Goal: Information Seeking & Learning: Learn about a topic

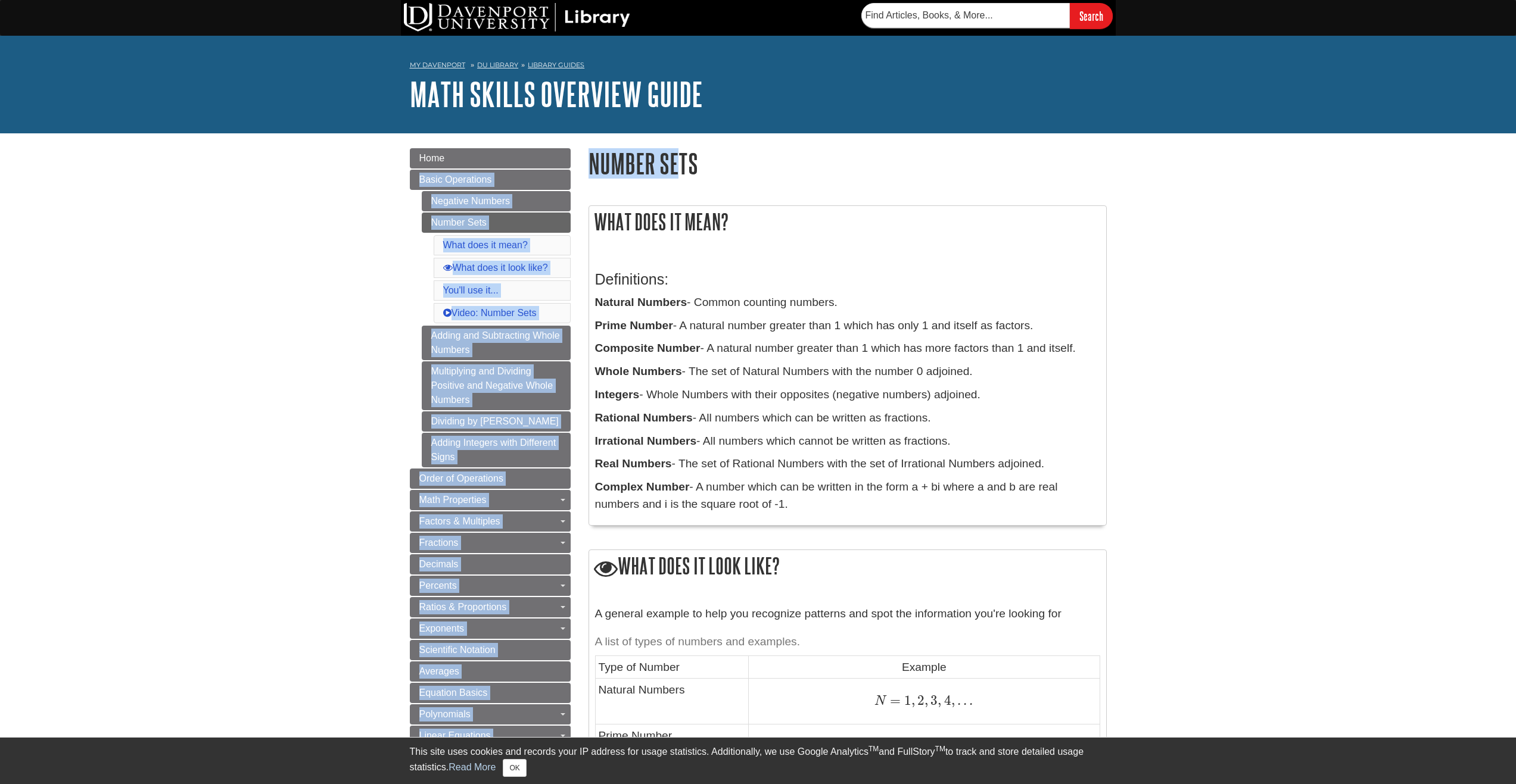
drag, startPoint x: 580, startPoint y: 154, endPoint x: 729, endPoint y: 173, distance: 150.2
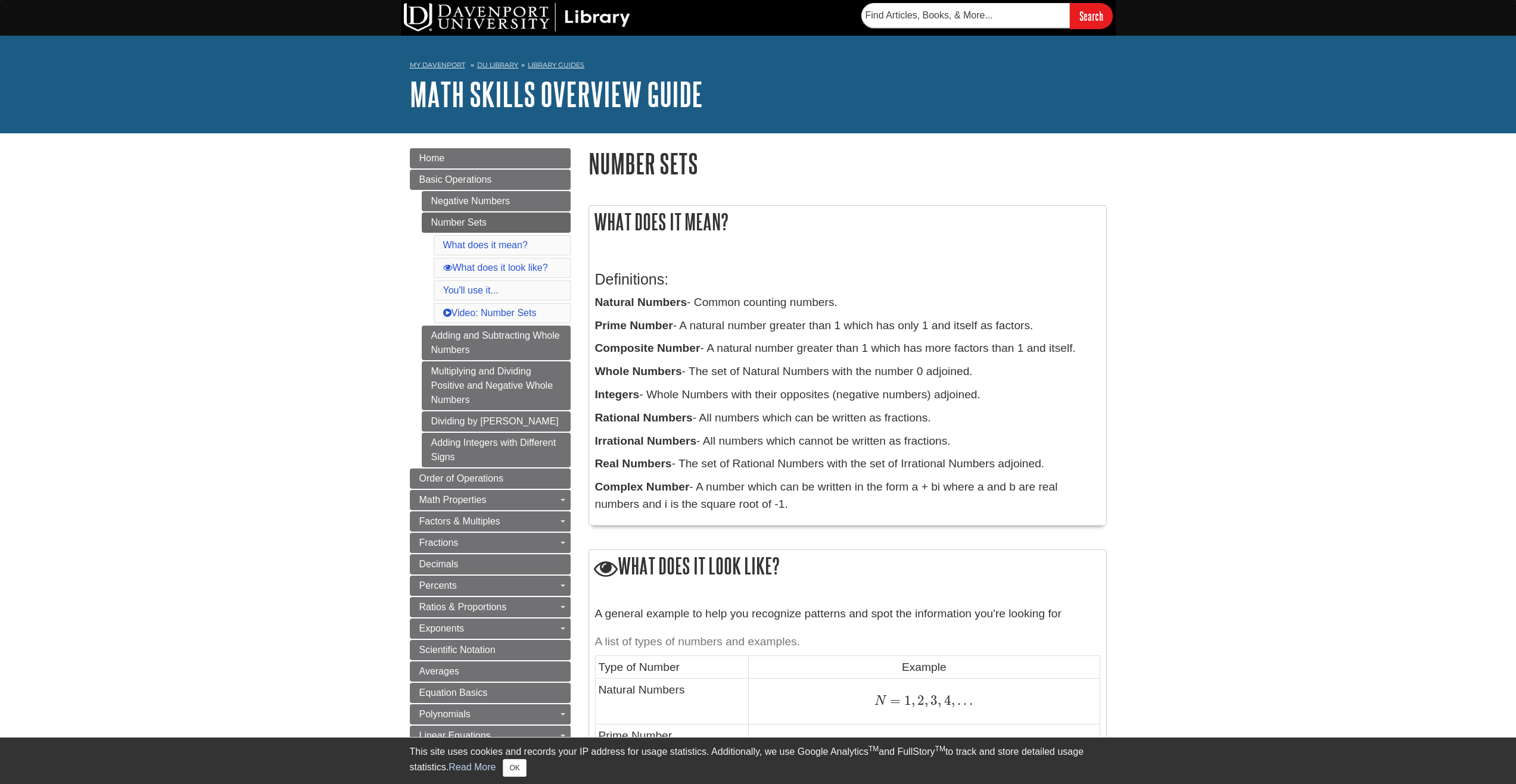
drag, startPoint x: 727, startPoint y: 173, endPoint x: 709, endPoint y: 167, distance: 19.0
click at [723, 172] on h1 "Number Sets" at bounding box center [848, 163] width 518 height 30
drag, startPoint x: 690, startPoint y: 159, endPoint x: 590, endPoint y: 156, distance: 100.0
click at [590, 156] on h1 "Number Sets" at bounding box center [848, 163] width 518 height 30
copy h1 "Number Sets"
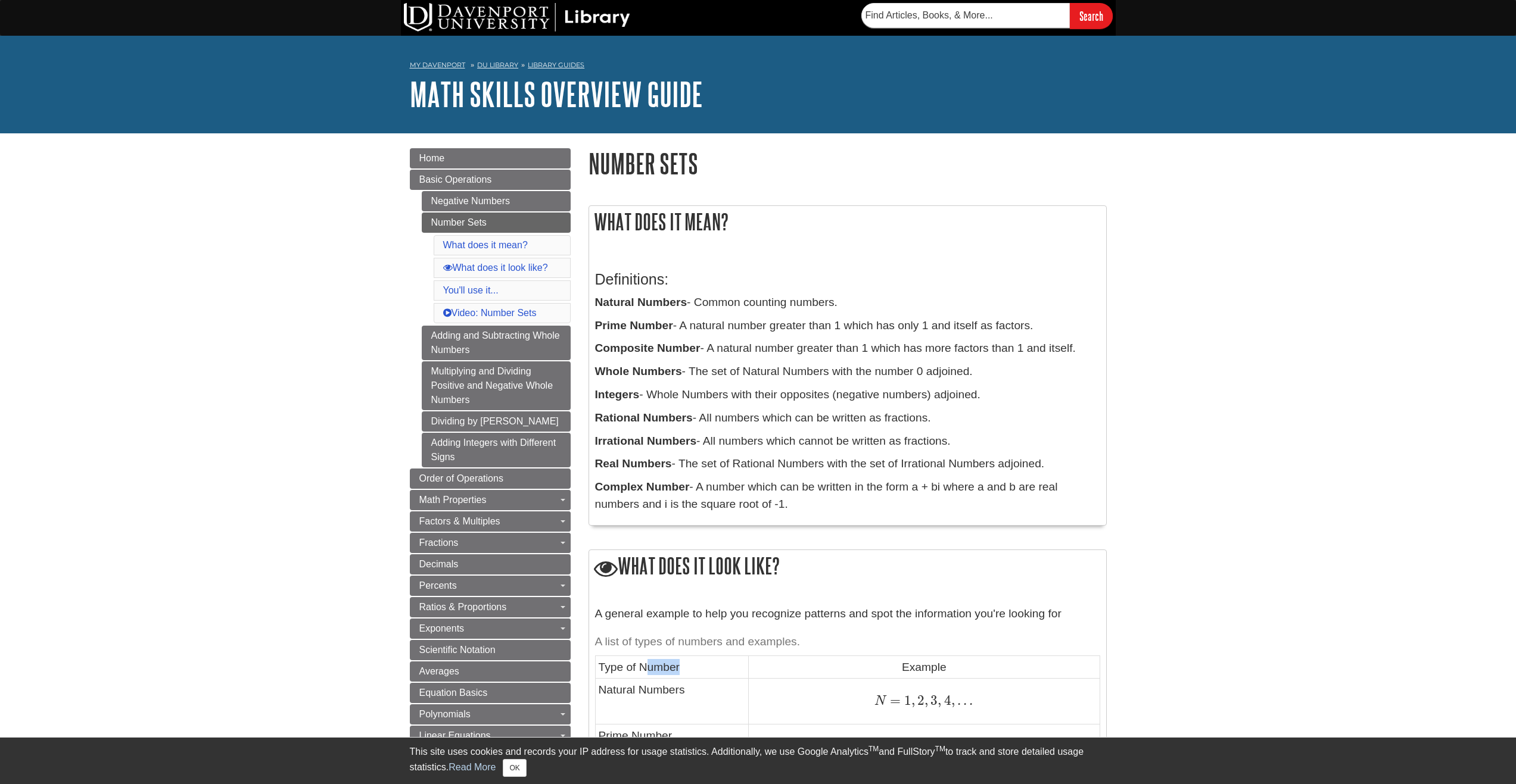
drag, startPoint x: 700, startPoint y: 675, endPoint x: 653, endPoint y: 674, distance: 47.0
click at [652, 673] on td "Type of Number" at bounding box center [672, 667] width 154 height 23
drag, startPoint x: 693, startPoint y: 693, endPoint x: 601, endPoint y: 696, distance: 92.0
click at [601, 696] on td "Natural Numbers" at bounding box center [672, 702] width 154 height 46
copy td "Natural Numbers"
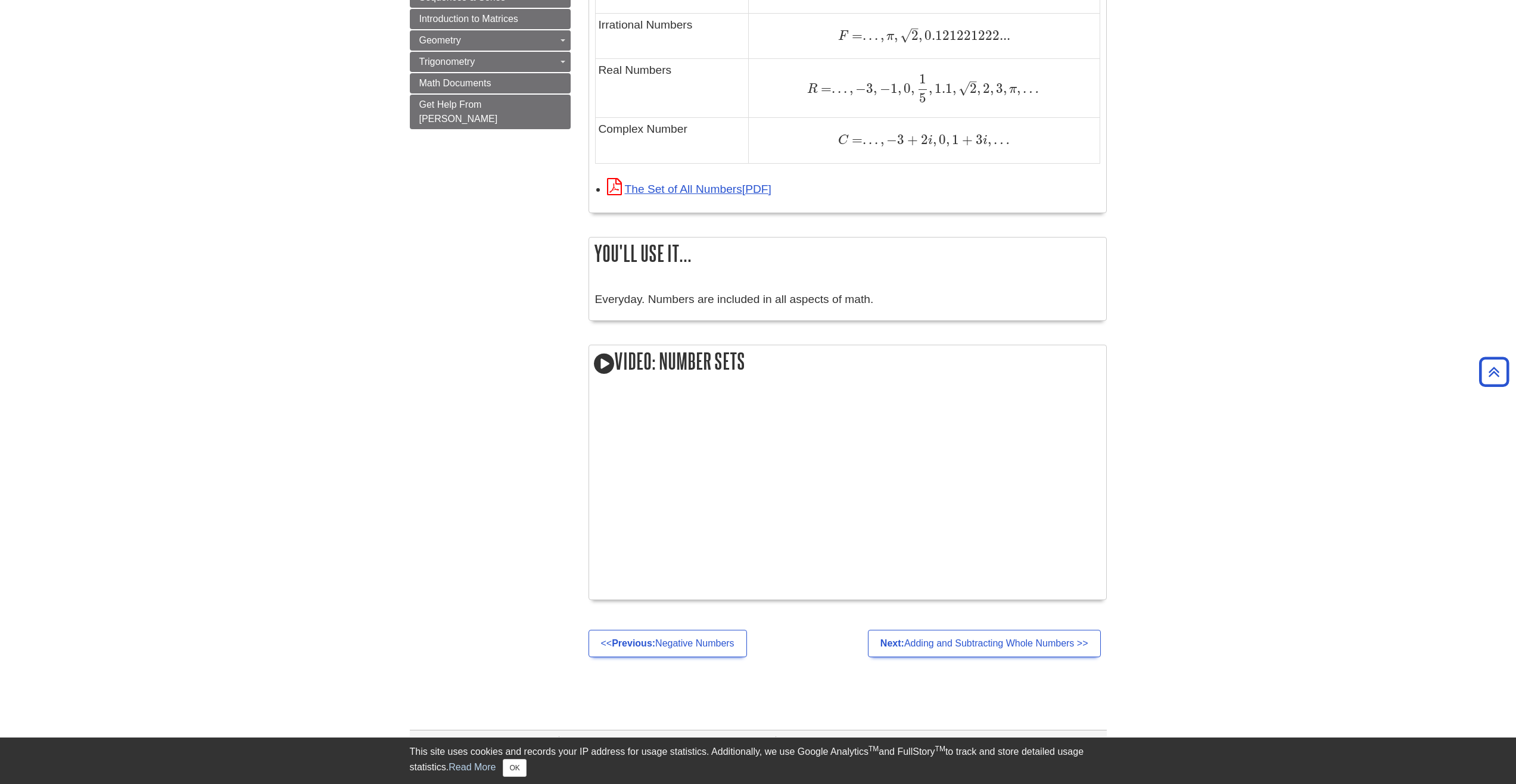
scroll to position [715, 0]
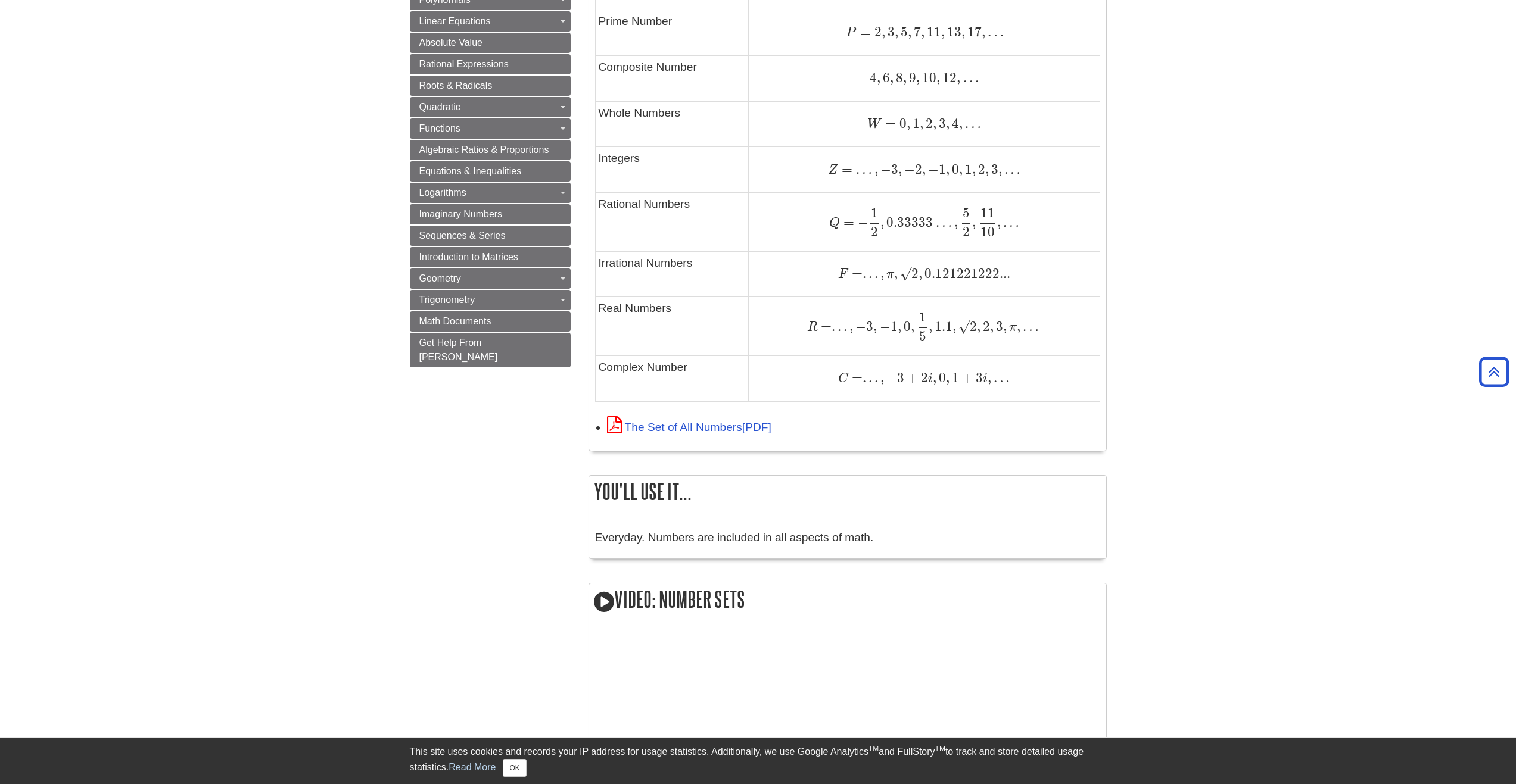
drag, startPoint x: 831, startPoint y: 360, endPoint x: 876, endPoint y: 368, distance: 45.7
click at [876, 368] on td "C = . . . , − 3 + 2 i , 0 , 1 + 3 i , … C = . . . , − 3 + 2 i , 0 , 1 + 3 i , …" at bounding box center [924, 378] width 351 height 46
drag, startPoint x: 854, startPoint y: 379, endPoint x: 732, endPoint y: 268, distance: 164.9
click at [802, 362] on td "C = . . . , − 3 + 2 i , 0 , 1 + 3 i , … C = . . . , − 3 + 2 i , 0 , 1 + 3 i , …" at bounding box center [924, 378] width 351 height 46
